Goal: Task Accomplishment & Management: Complete application form

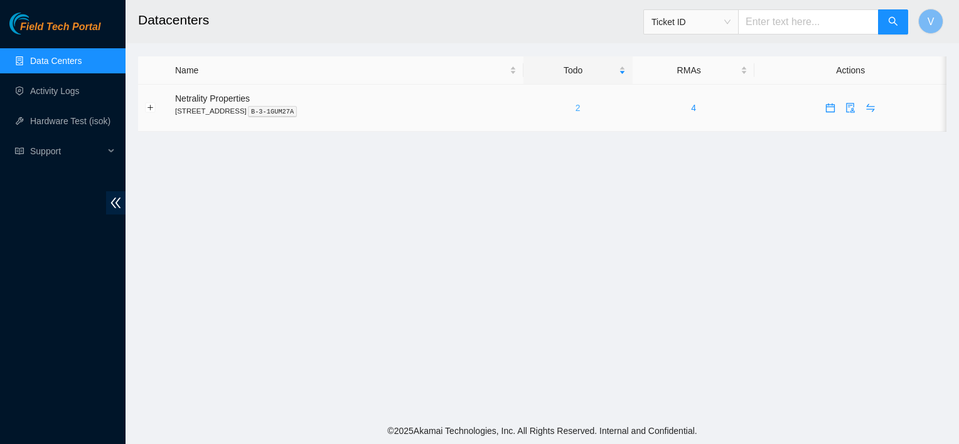
click at [581, 110] on link "2" at bounding box center [578, 108] width 5 height 10
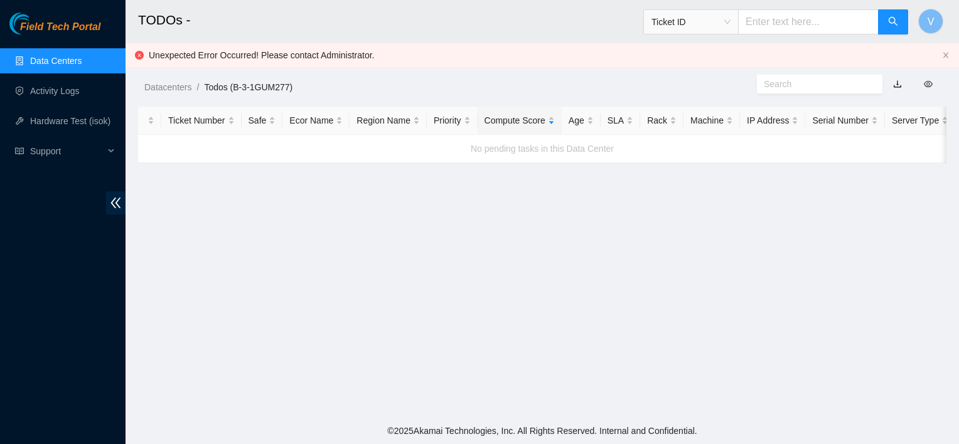
click at [65, 66] on link "Data Centers" at bounding box center [55, 61] width 51 height 10
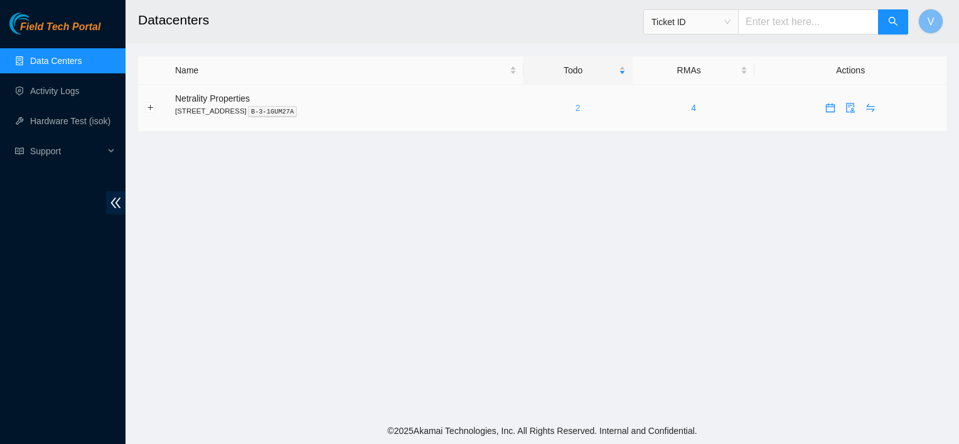
click at [581, 106] on link "2" at bounding box center [578, 108] width 5 height 10
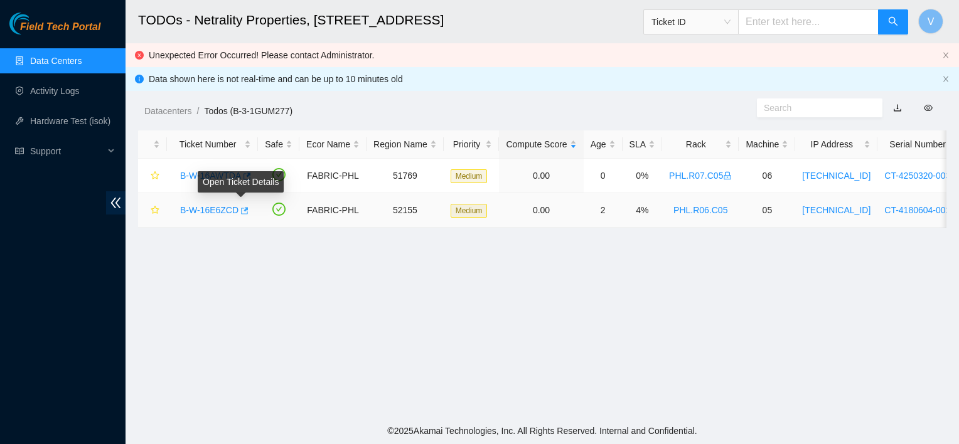
click at [241, 211] on icon "button" at bounding box center [245, 210] width 8 height 7
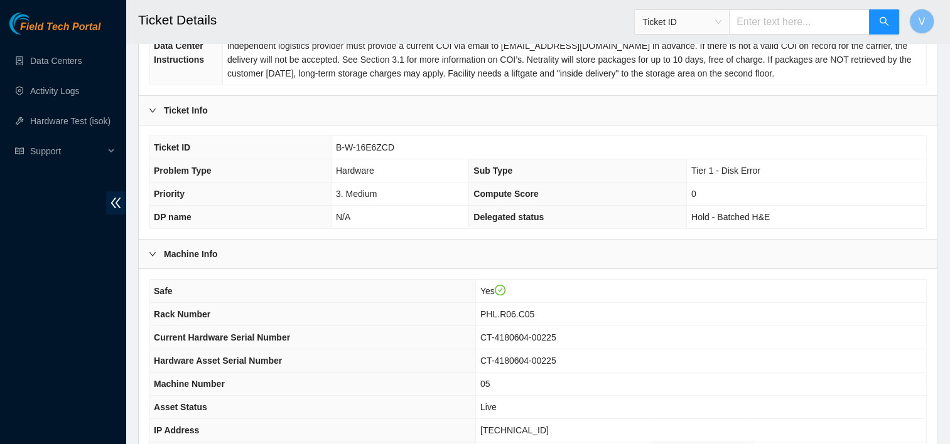
scroll to position [404, 0]
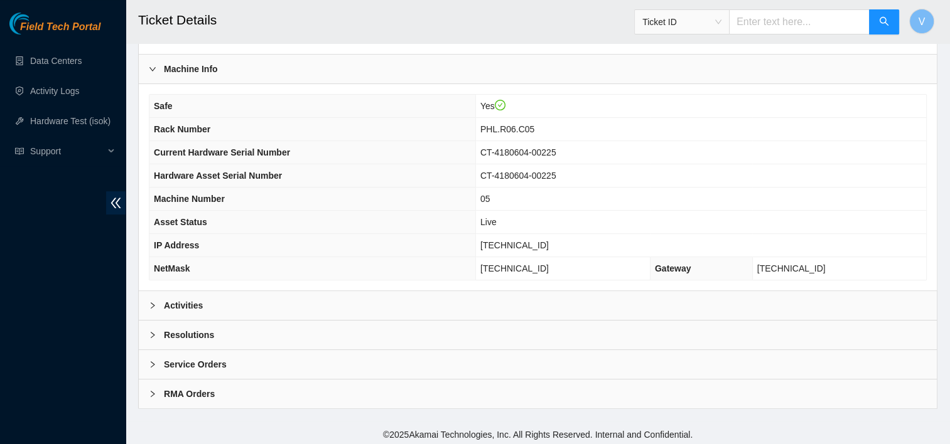
click at [250, 295] on div "Activities" at bounding box center [538, 305] width 798 height 29
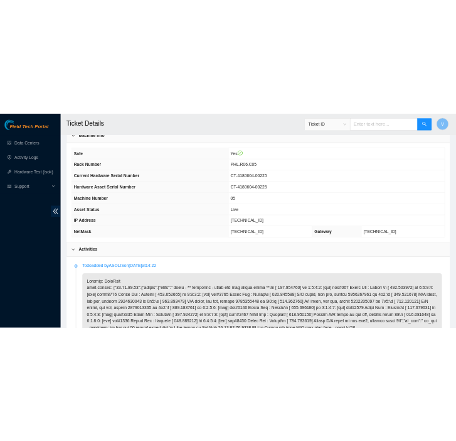
scroll to position [426, 0]
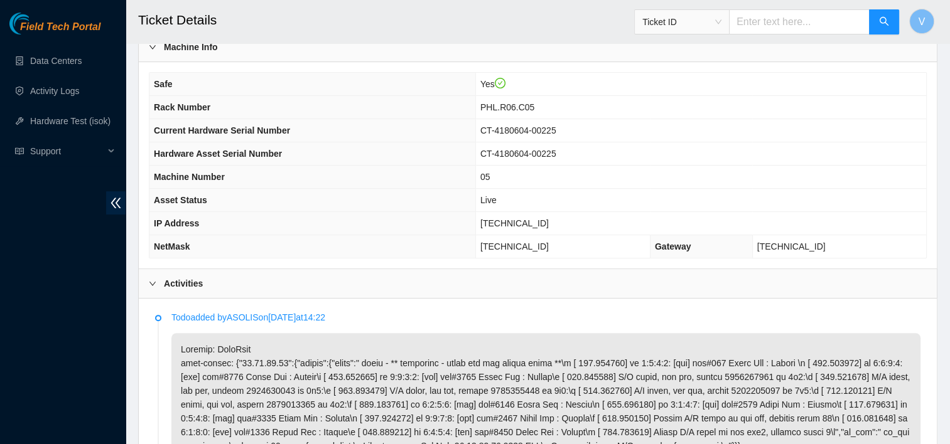
click at [546, 219] on span "[TECHNICAL_ID]" at bounding box center [514, 223] width 68 height 10
copy span "[TECHNICAL_ID]"
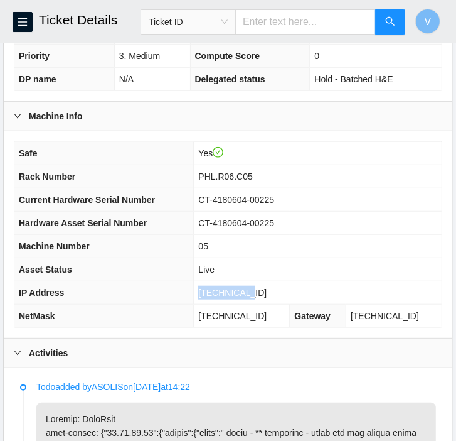
click at [313, 281] on td "[TECHNICAL_ID]" at bounding box center [318, 292] width 248 height 23
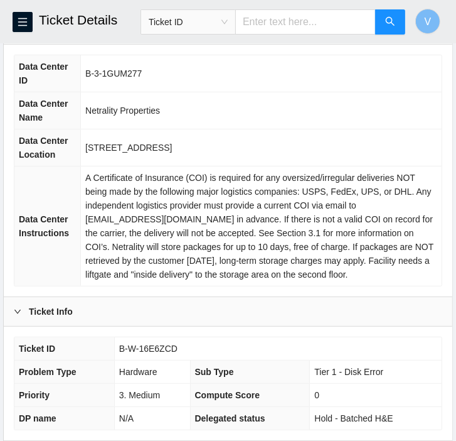
scroll to position [0, 0]
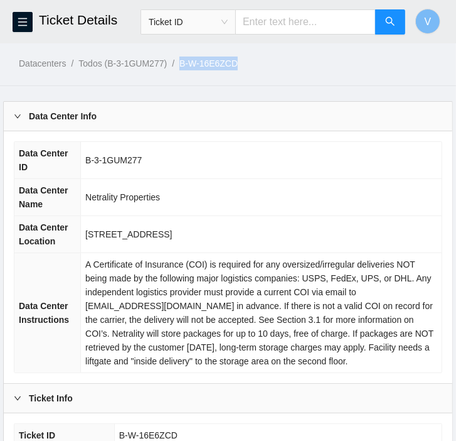
drag, startPoint x: 245, startPoint y: 62, endPoint x: 184, endPoint y: 68, distance: 61.1
click at [184, 68] on ol "Datacenters / Todos (B-3-1GUM277) / B-W-16E6ZCD /" at bounding box center [237, 63] width 437 height 14
copy link "B-W-16E6ZCD"
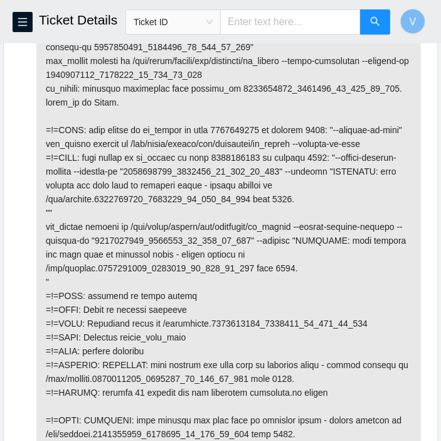
scroll to position [2751, 0]
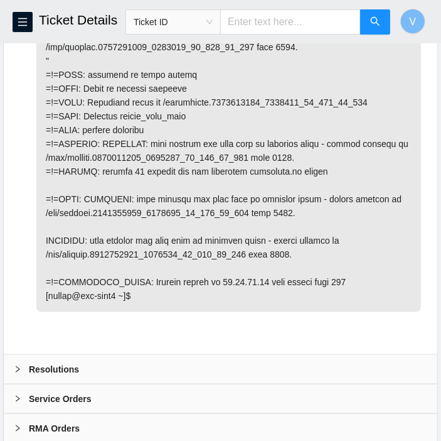
click at [46, 362] on b "Resolutions" at bounding box center [54, 369] width 50 height 14
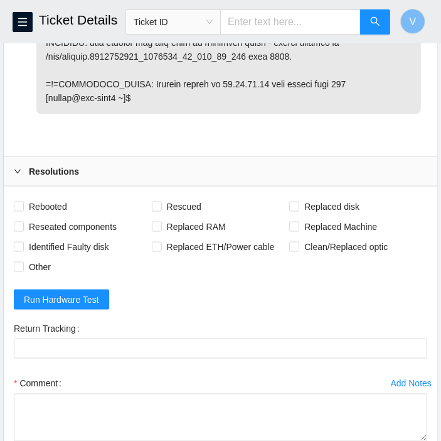
scroll to position [2950, 0]
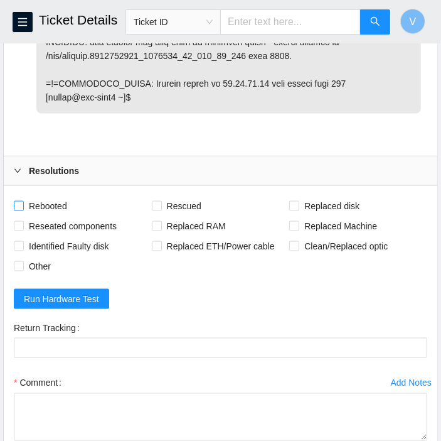
click at [66, 196] on span "Rebooted" at bounding box center [48, 206] width 48 height 20
click at [23, 201] on input "Rebooted" at bounding box center [18, 205] width 9 height 9
checkbox input "true"
click at [167, 196] on span "Rescued" at bounding box center [184, 206] width 45 height 20
click at [161, 201] on input "Rescued" at bounding box center [156, 205] width 9 height 9
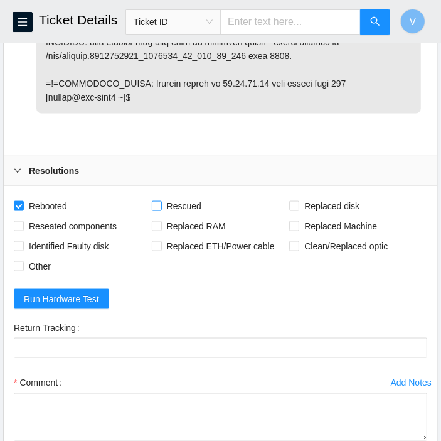
checkbox input "true"
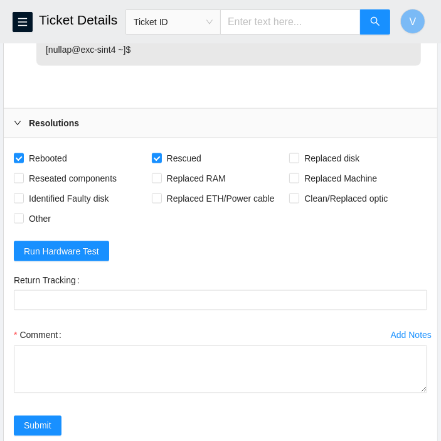
scroll to position [3005, 0]
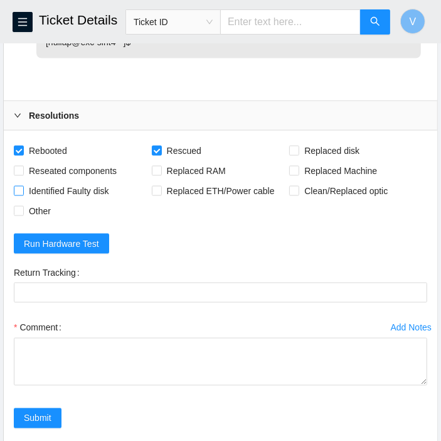
click at [80, 181] on span "Identified Faulty disk" at bounding box center [69, 191] width 90 height 20
click at [23, 186] on input "Identified Faulty disk" at bounding box center [18, 190] width 9 height 9
checkbox input "true"
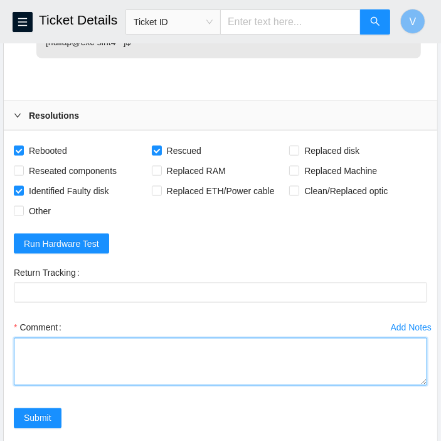
click at [250, 338] on textarea "Comment" at bounding box center [221, 362] width 414 height 48
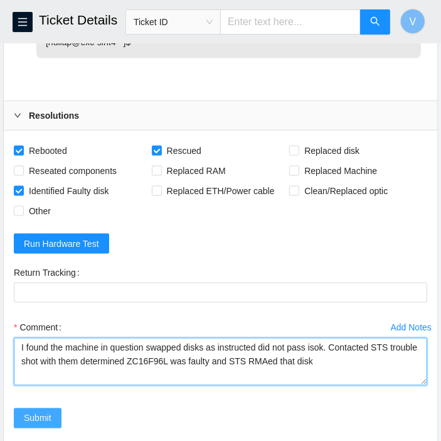
type textarea "I found the machine in question swapped disks as instructed did not pass isok. …"
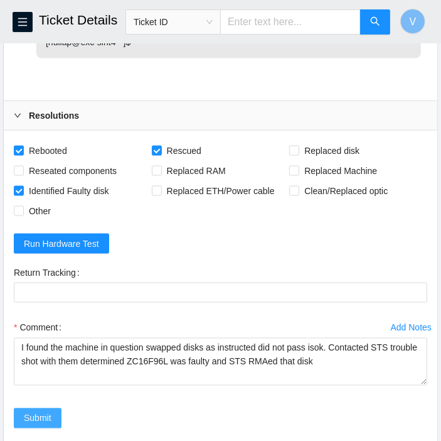
click at [38, 411] on span "Submit" at bounding box center [38, 418] width 28 height 14
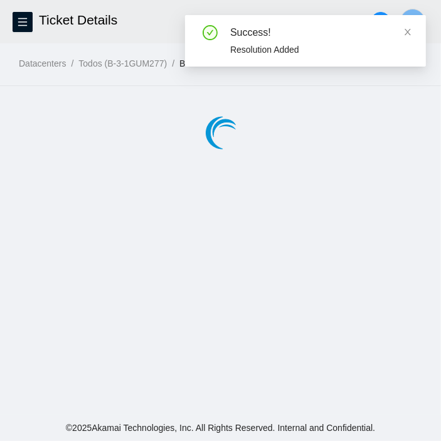
scroll to position [0, 0]
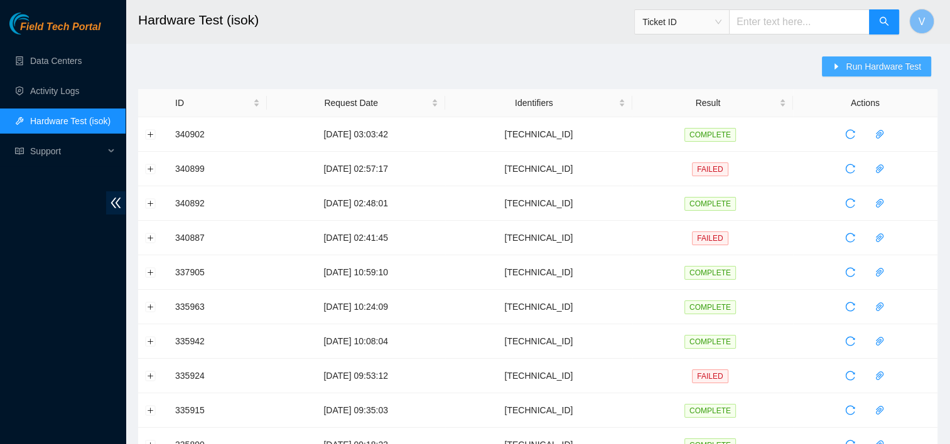
click at [883, 63] on span "Run Hardware Test" at bounding box center [882, 67] width 75 height 14
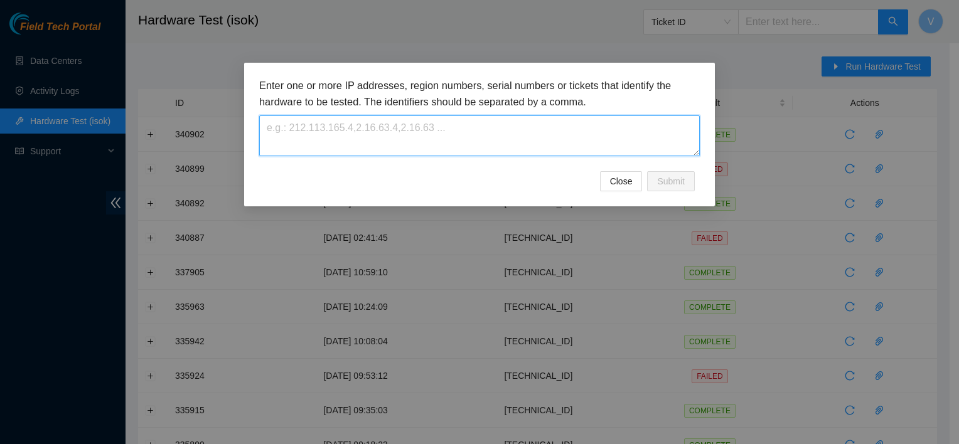
click at [574, 124] on textarea at bounding box center [479, 135] width 441 height 41
paste textarea "[TECHNICAL_ID]"
type textarea "[TECHNICAL_ID]"
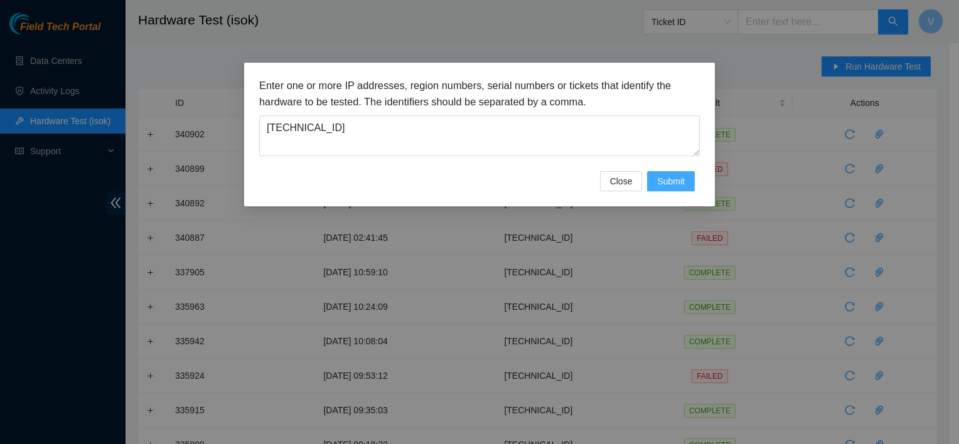
click at [680, 186] on span "Submit" at bounding box center [671, 181] width 28 height 14
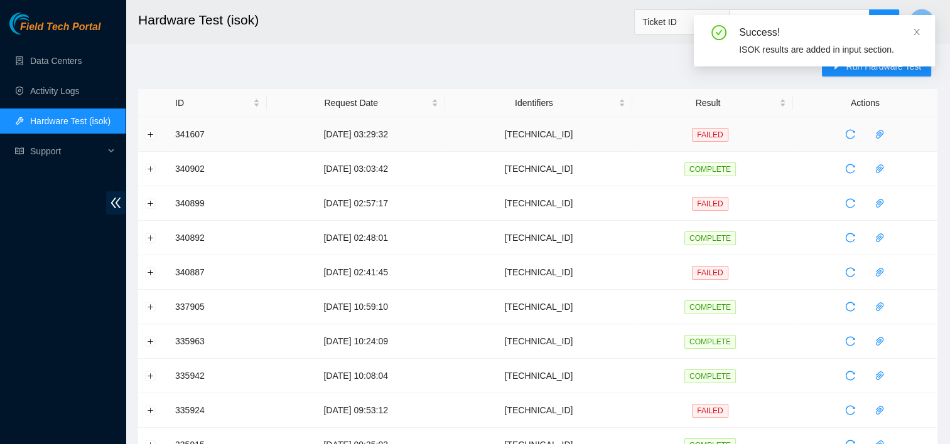
click at [147, 141] on td at bounding box center [153, 134] width 30 height 35
click at [148, 138] on button "Expand row" at bounding box center [151, 134] width 10 height 10
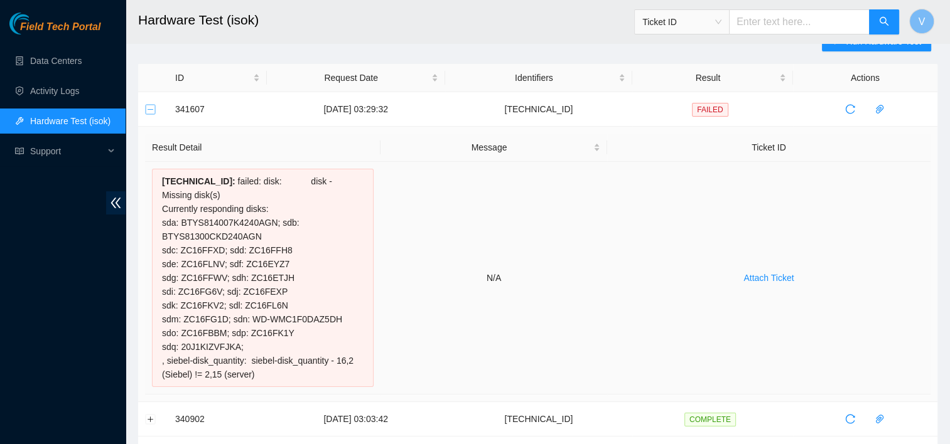
scroll to position [22, 0]
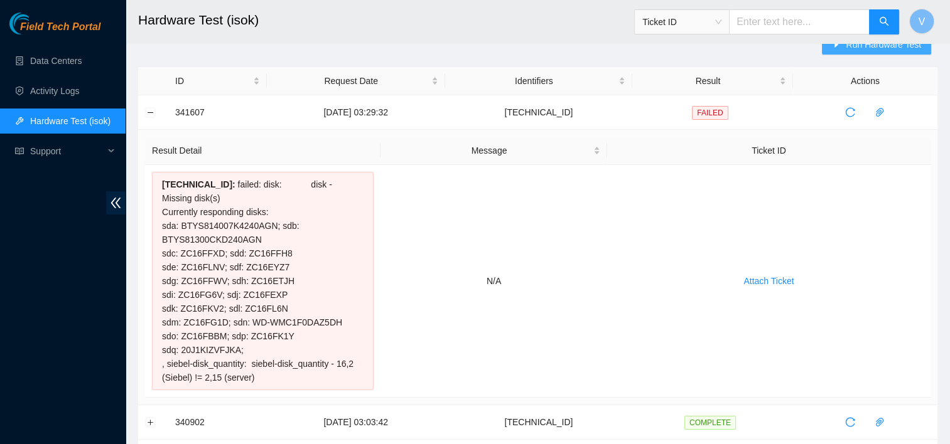
click at [856, 51] on button "Run Hardware Test" at bounding box center [876, 45] width 109 height 20
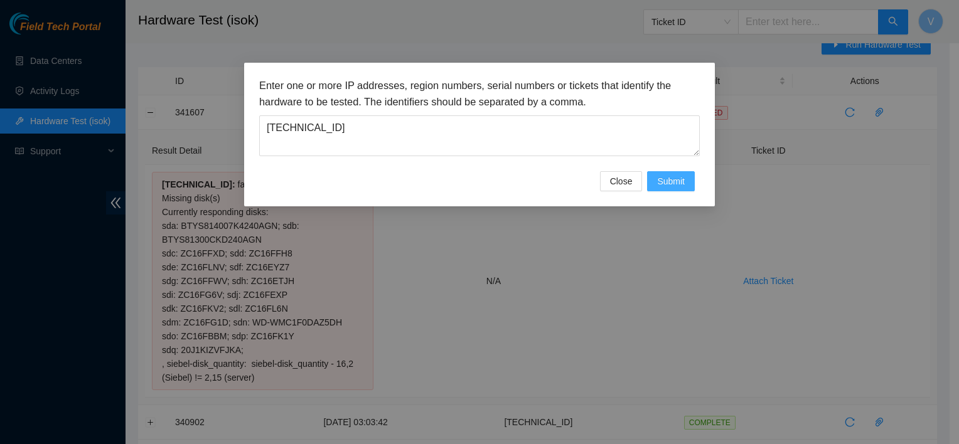
click at [665, 186] on span "Submit" at bounding box center [671, 181] width 28 height 14
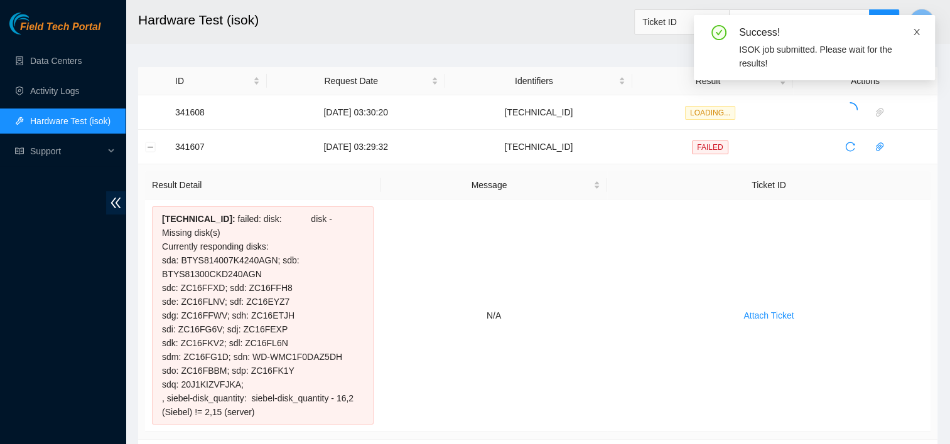
click at [917, 31] on icon "close" at bounding box center [916, 32] width 6 height 6
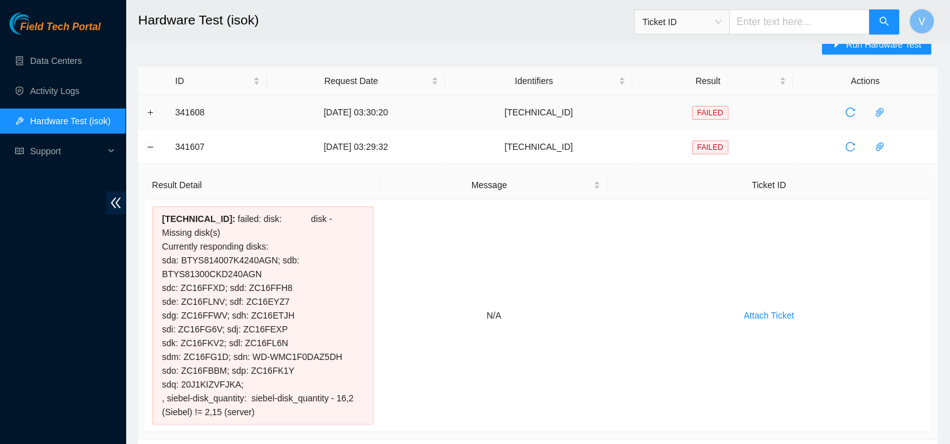
click at [154, 105] on td at bounding box center [153, 112] width 30 height 35
click at [151, 112] on button "Expand row" at bounding box center [151, 112] width 10 height 10
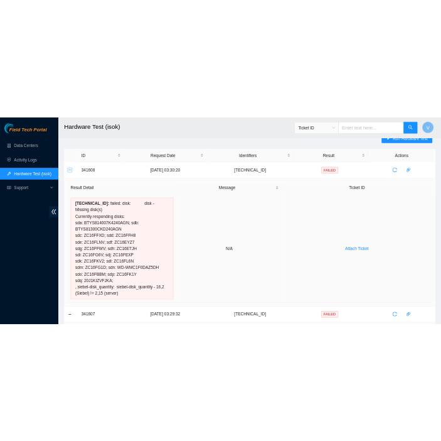
scroll to position [126, 0]
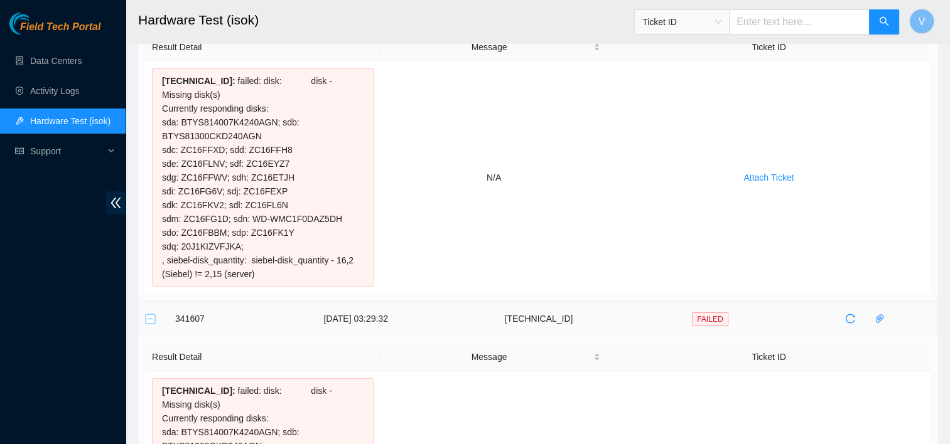
click at [150, 319] on button "Collapse row" at bounding box center [151, 319] width 10 height 10
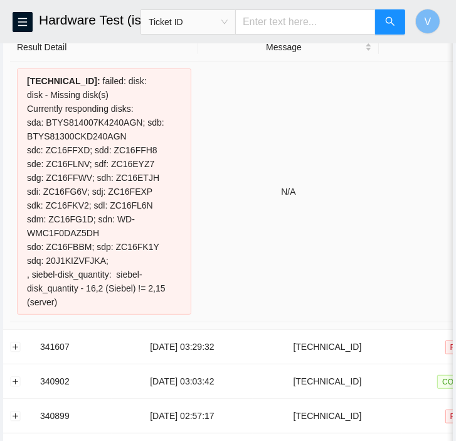
drag, startPoint x: 21, startPoint y: 82, endPoint x: 144, endPoint y: 306, distance: 256.2
click at [144, 306] on div "[TECHNICAL_ID] : failed: disk: disk - Missing disk(s) Currently responding disk…" at bounding box center [104, 191] width 174 height 246
copy div "[TECHNICAL_ID] : failed: disk: disk - Missing disk(s) Currently responding disk…"
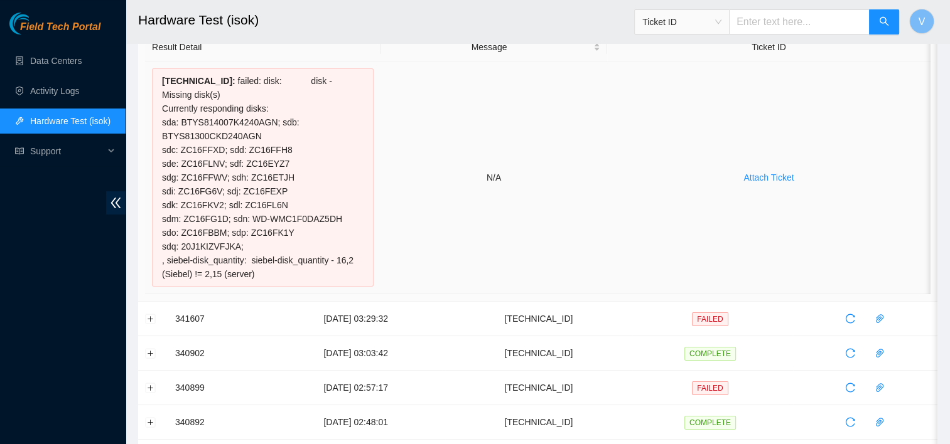
click at [422, 193] on td "N/A" at bounding box center [493, 178] width 226 height 233
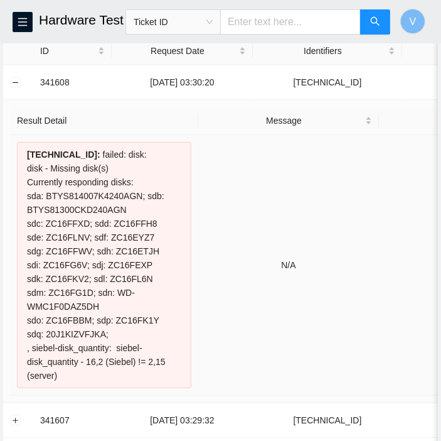
scroll to position [0, 0]
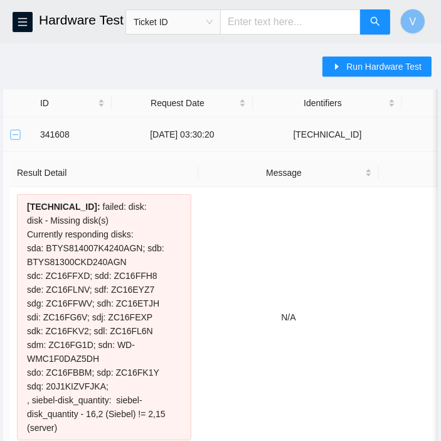
click at [16, 132] on button "Collapse row" at bounding box center [16, 134] width 10 height 10
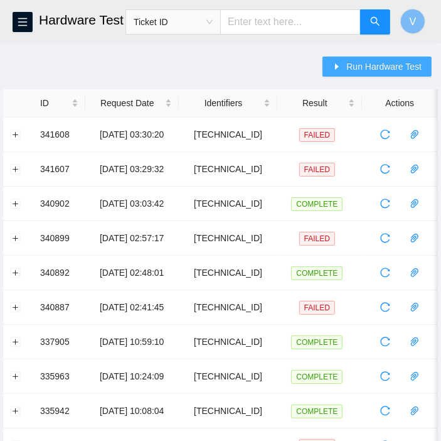
click at [386, 72] on span "Run Hardware Test" at bounding box center [383, 67] width 75 height 14
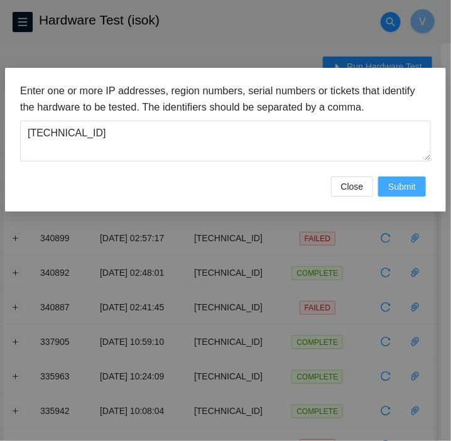
click at [397, 188] on span "Submit" at bounding box center [402, 186] width 28 height 14
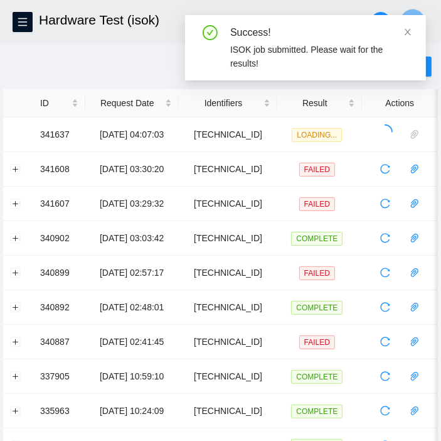
click at [412, 28] on div "Success! ISOK job submitted. Please wait for the results!" at bounding box center [305, 47] width 241 height 65
click at [404, 34] on icon "close" at bounding box center [408, 32] width 9 height 9
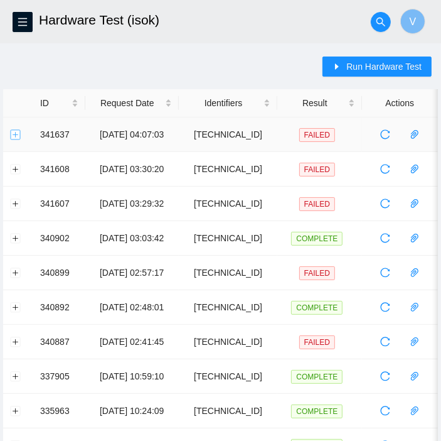
click at [18, 132] on button "Expand row" at bounding box center [16, 134] width 10 height 10
